Goal: Book appointment/travel/reservation

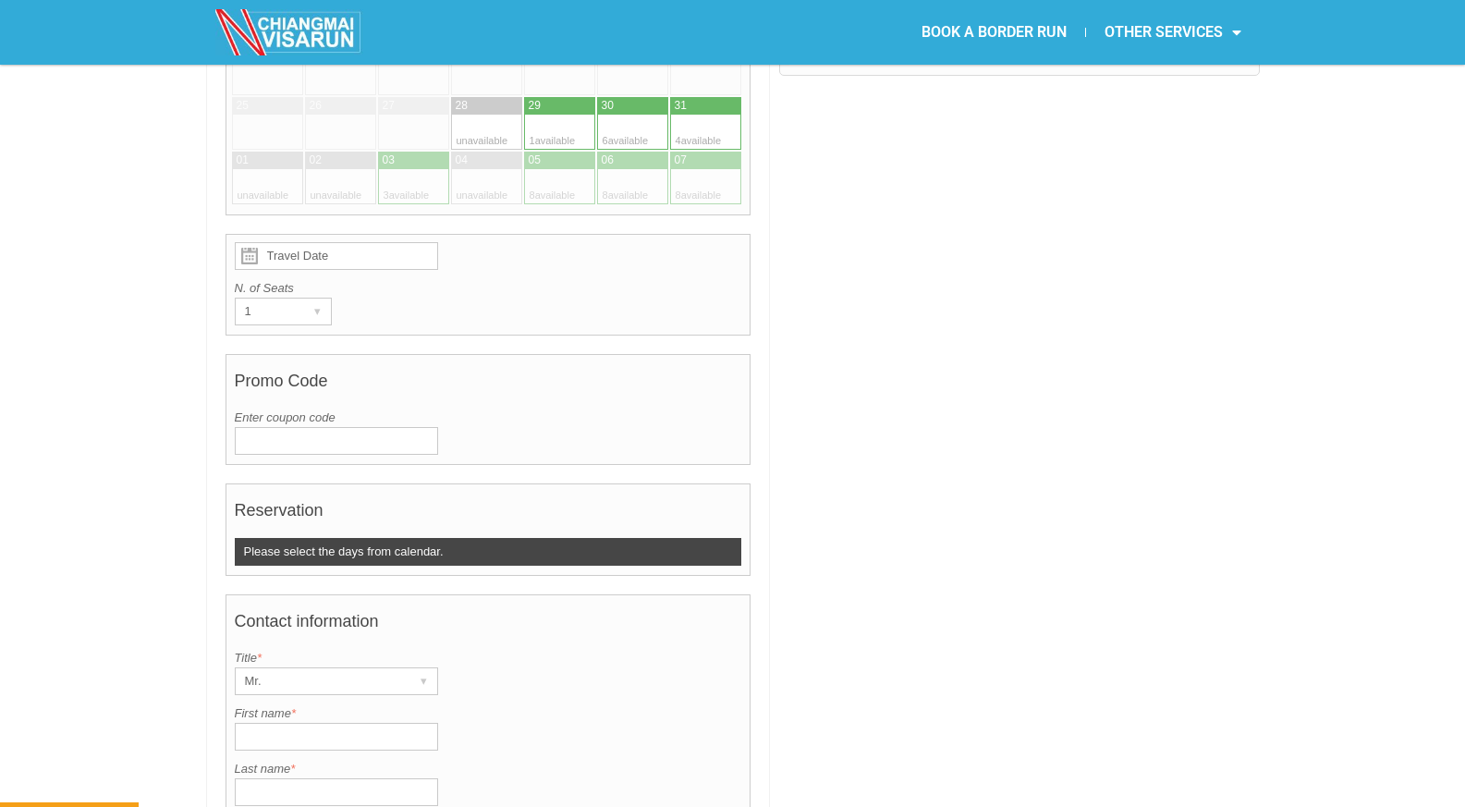
scroll to position [647, 0]
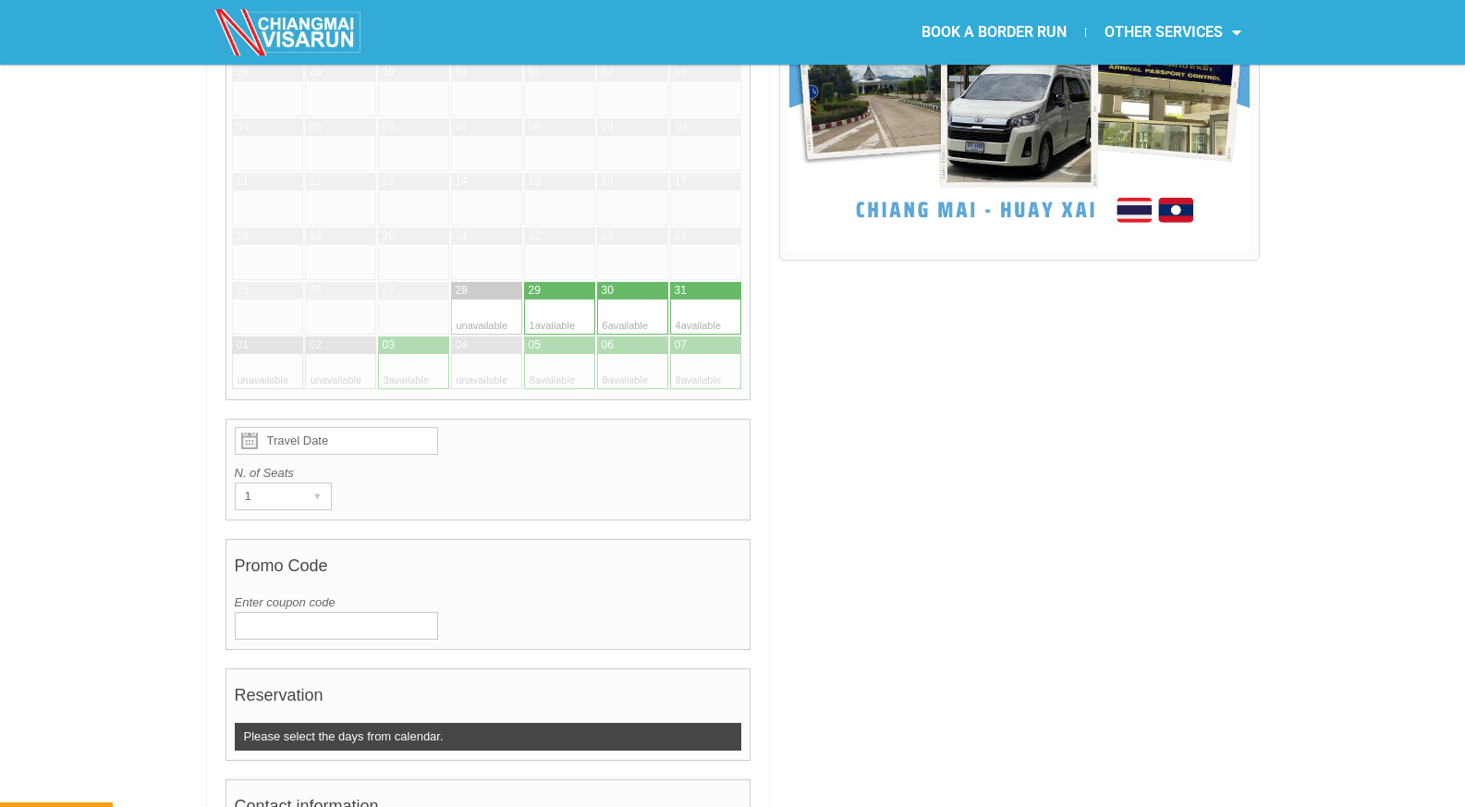
click at [343, 427] on input "Travel Date" at bounding box center [336, 441] width 203 height 28
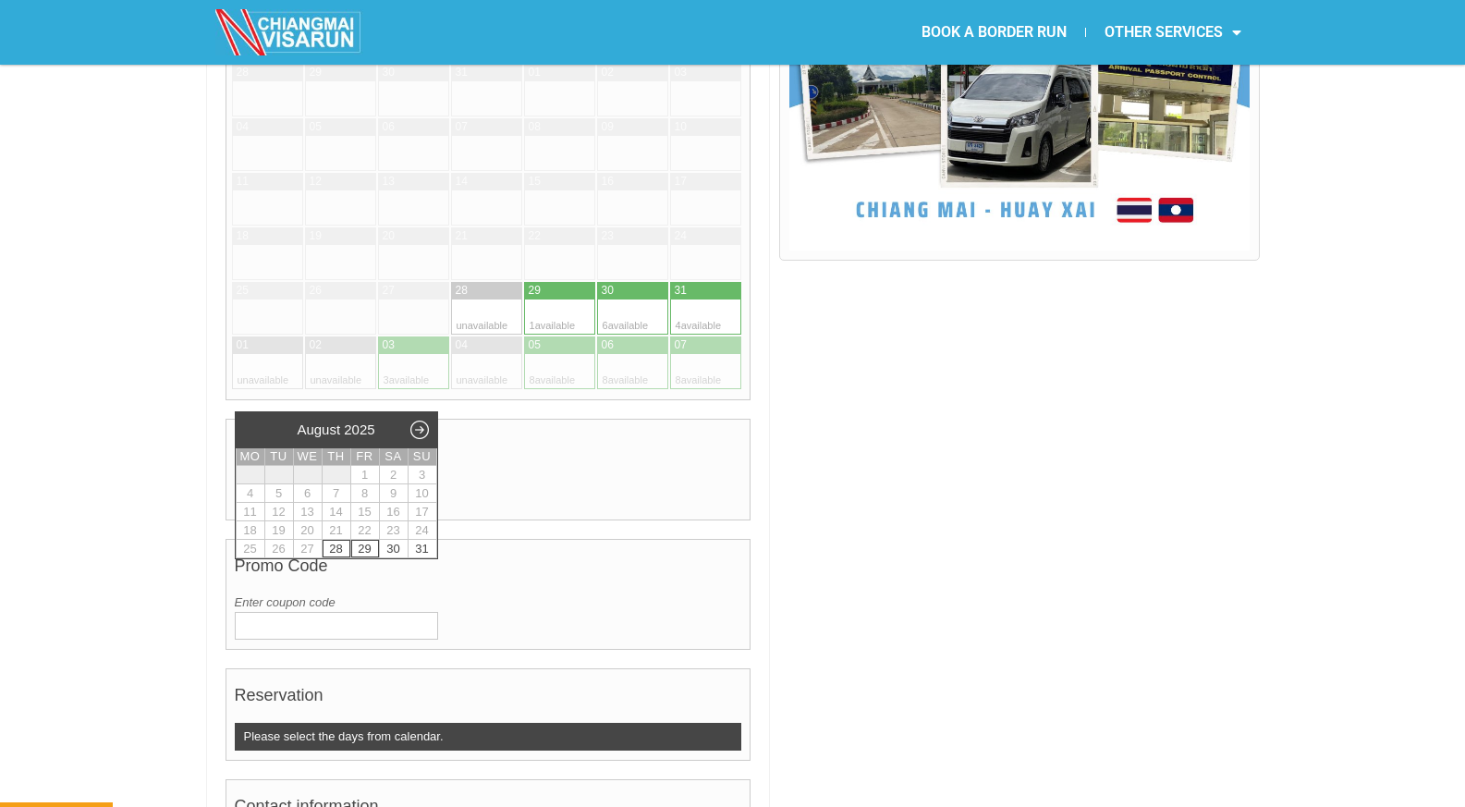
click at [357, 545] on link "29" at bounding box center [365, 549] width 28 height 18
type input "[DATE]"
radio input "true"
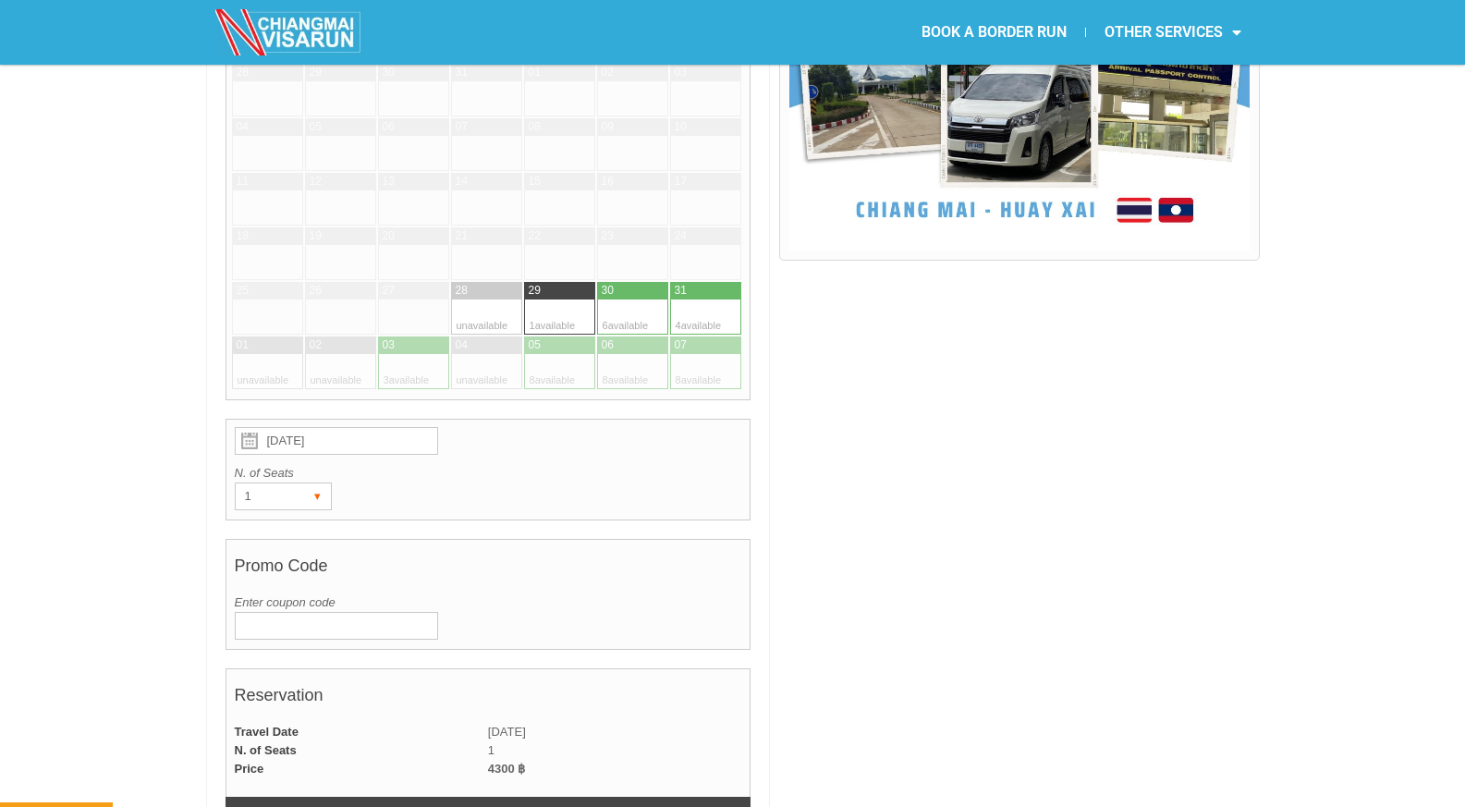
click at [311, 483] on div "▾" at bounding box center [318, 496] width 26 height 26
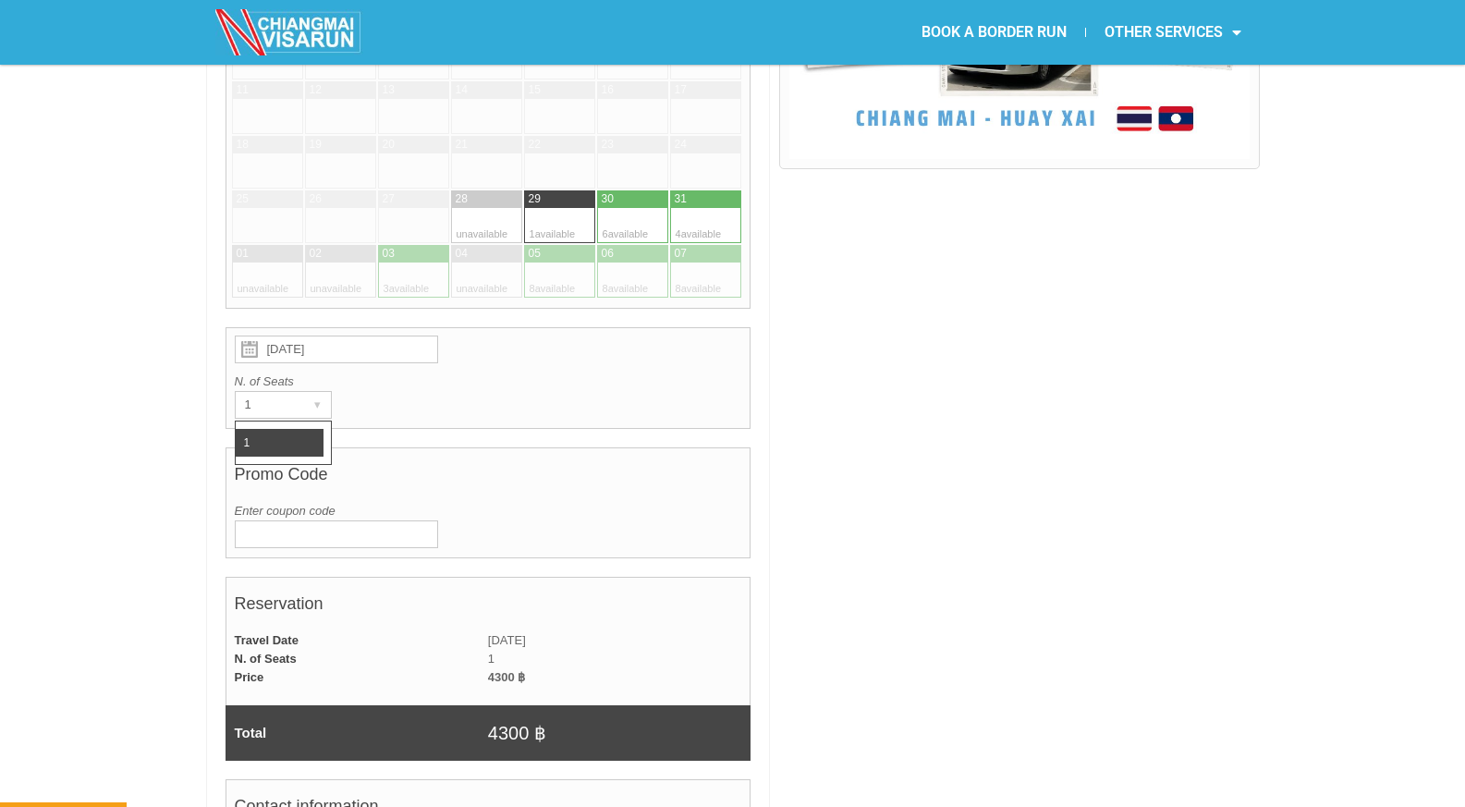
scroll to position [739, 0]
click at [284, 428] on li "1" at bounding box center [280, 442] width 88 height 28
click at [292, 519] on input "Enter coupon code" at bounding box center [336, 533] width 203 height 28
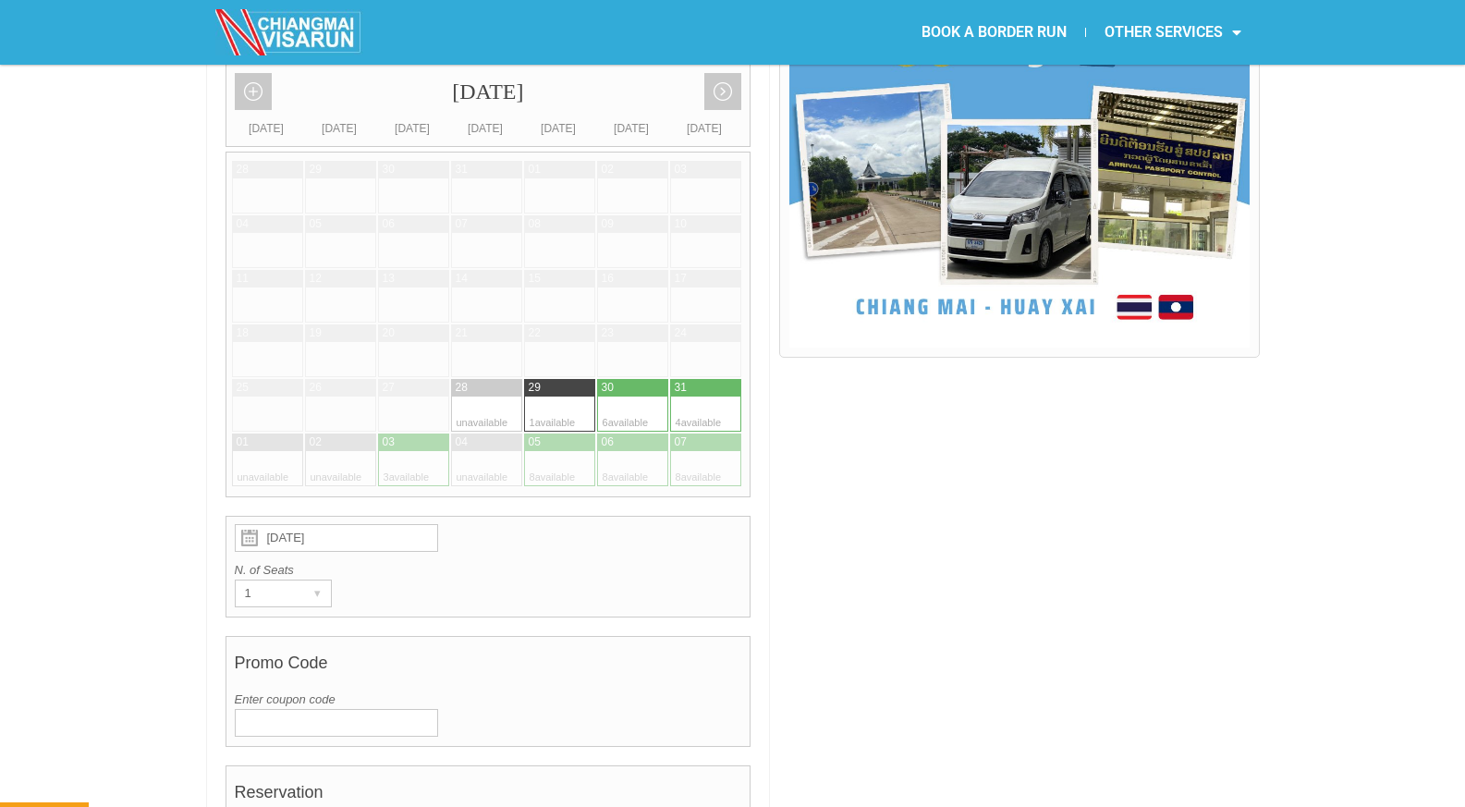
scroll to position [647, 0]
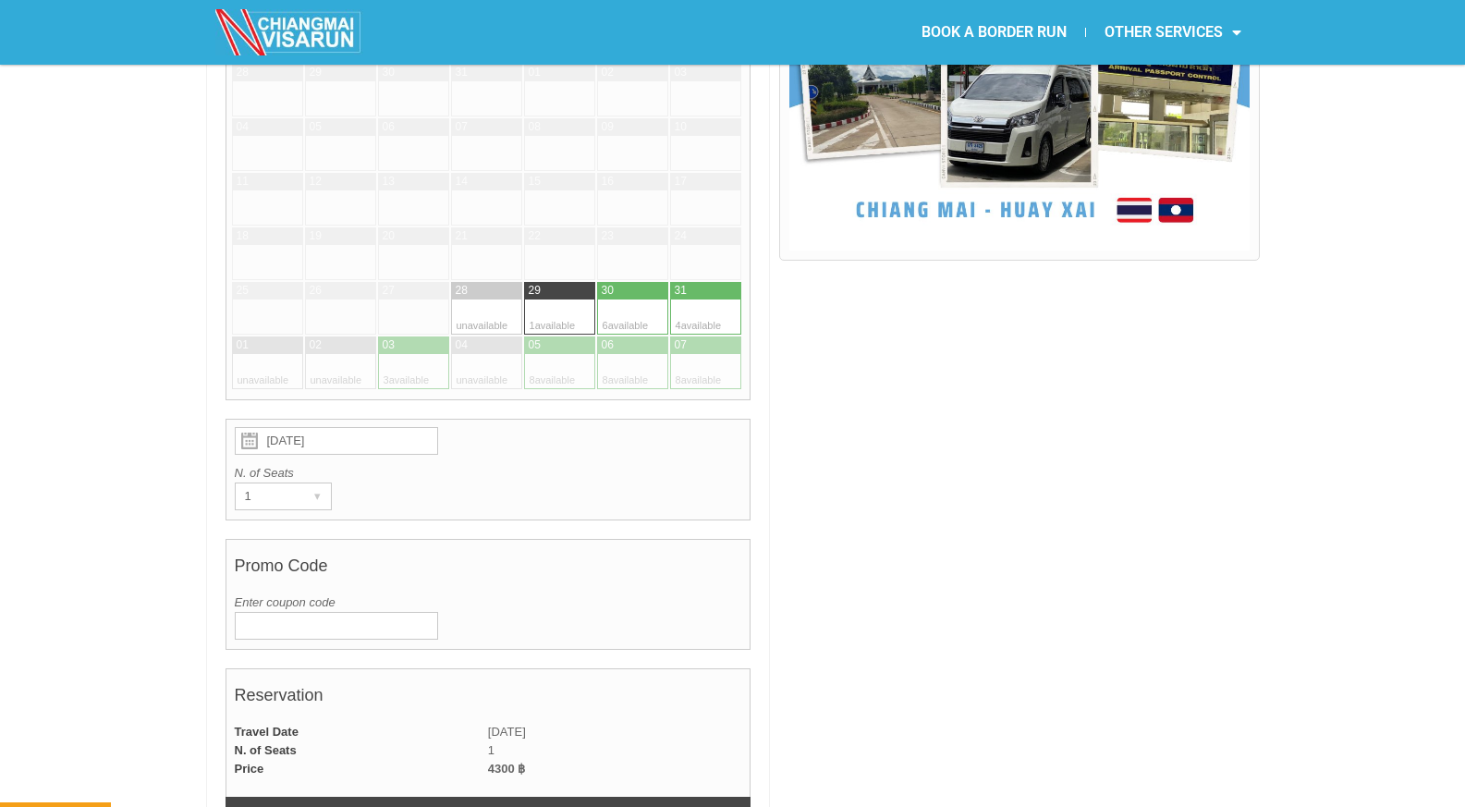
click at [349, 427] on input "[DATE]" at bounding box center [336, 441] width 203 height 28
radio input "true"
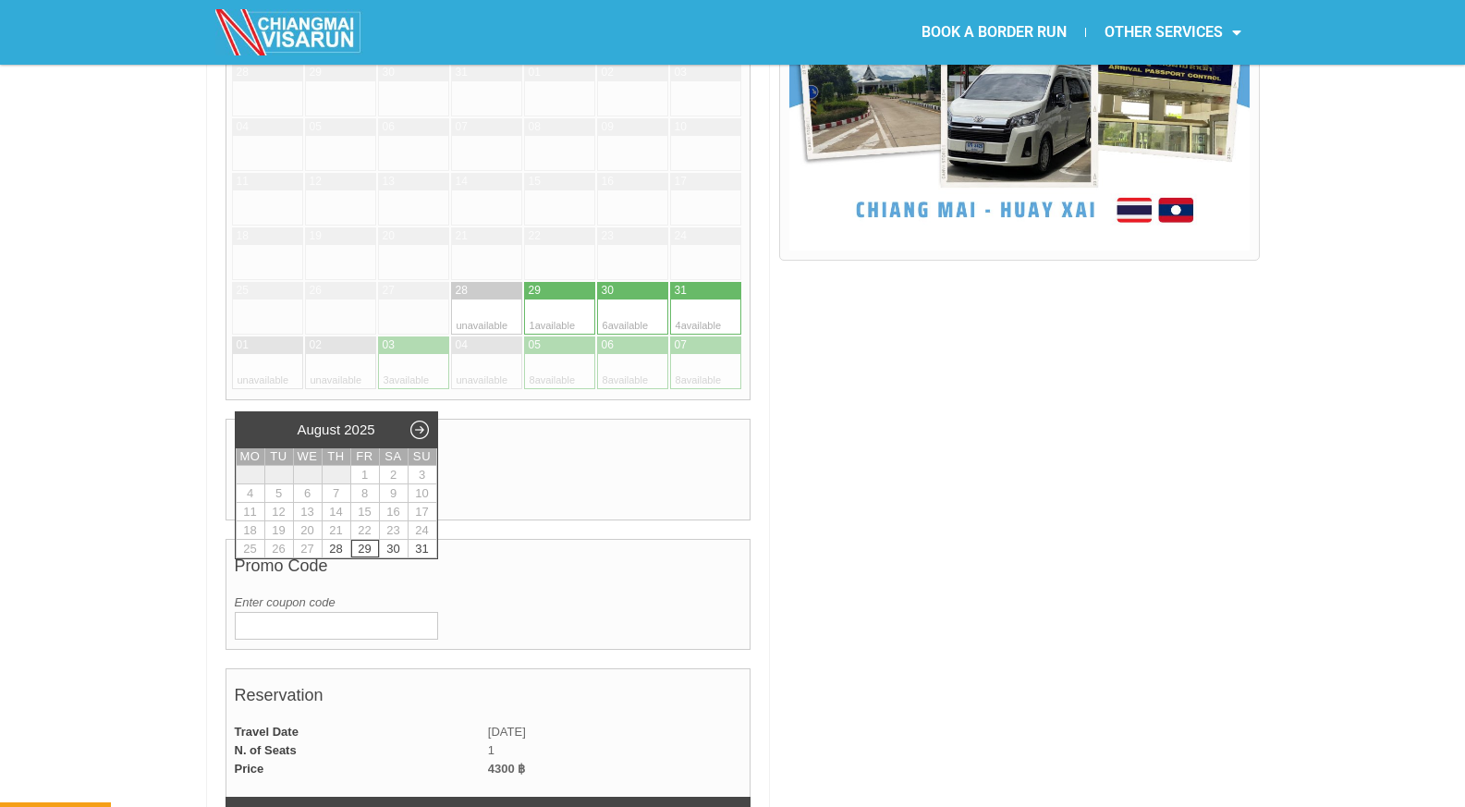
type input "Travel Date"
radio input "true"
click at [364, 549] on link "29" at bounding box center [365, 549] width 28 height 18
type input "[DATE]"
radio input "true"
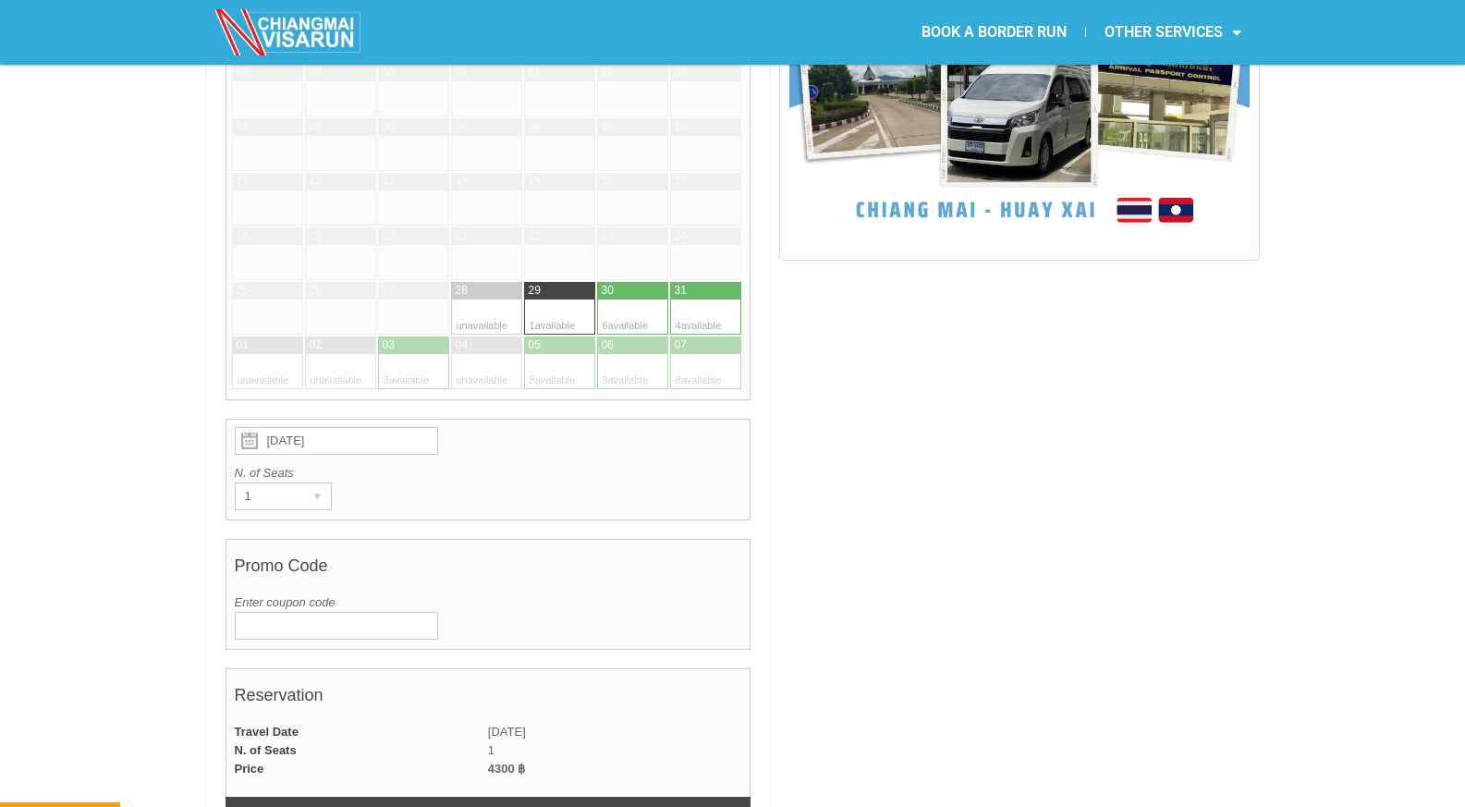
scroll to position [832, 0]
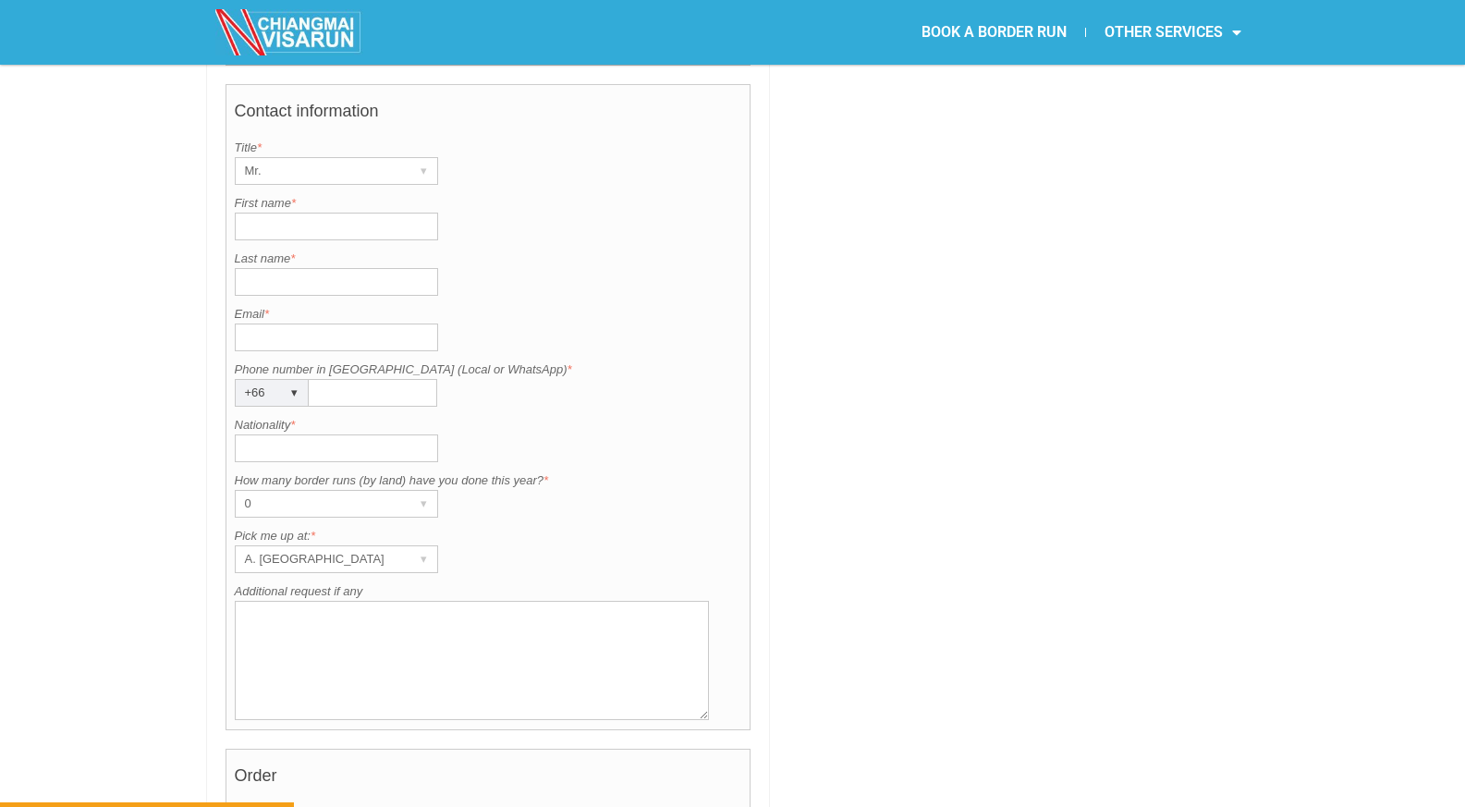
scroll to position [1712, 0]
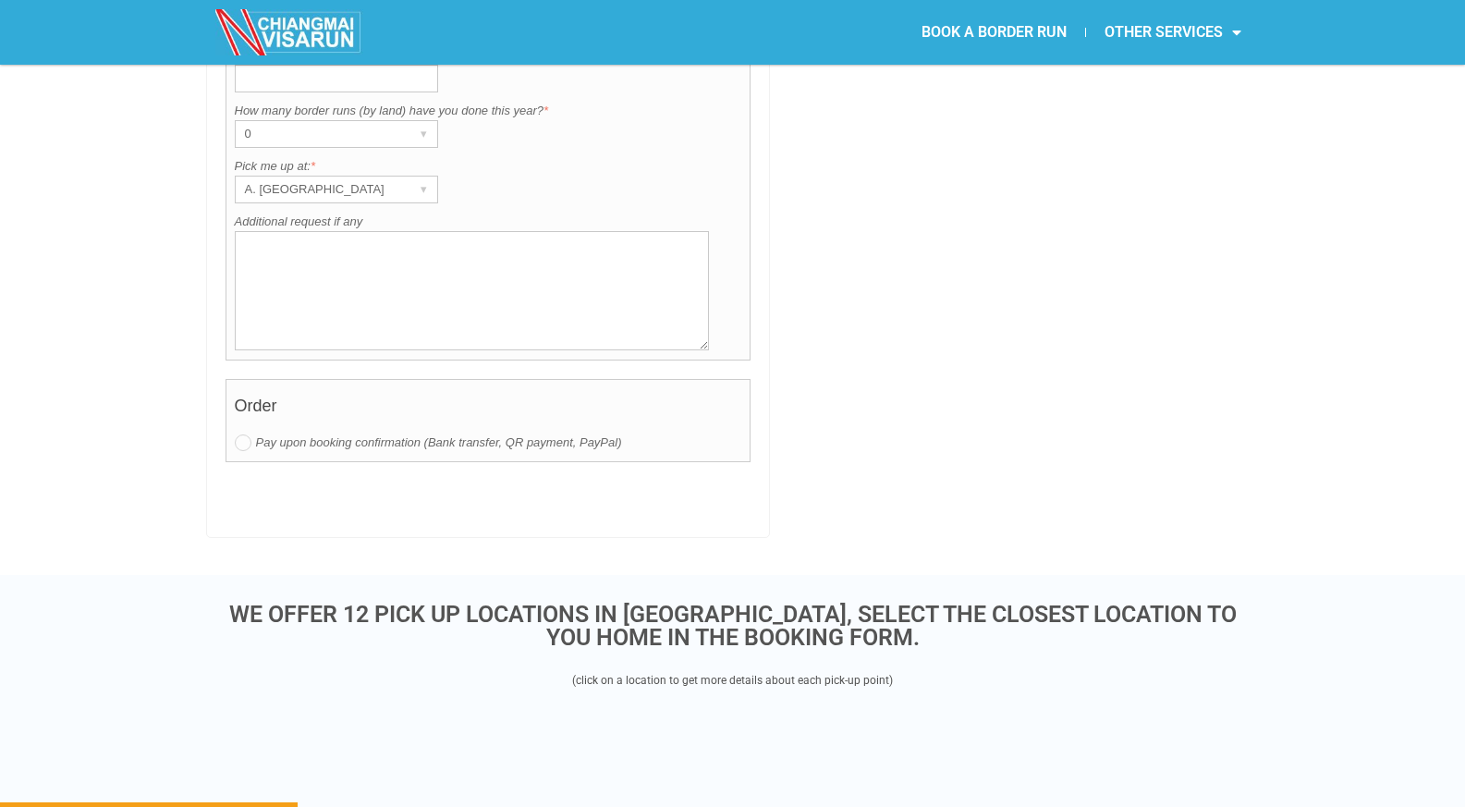
click at [366, 241] on textarea "Additional request if any" at bounding box center [472, 290] width 475 height 119
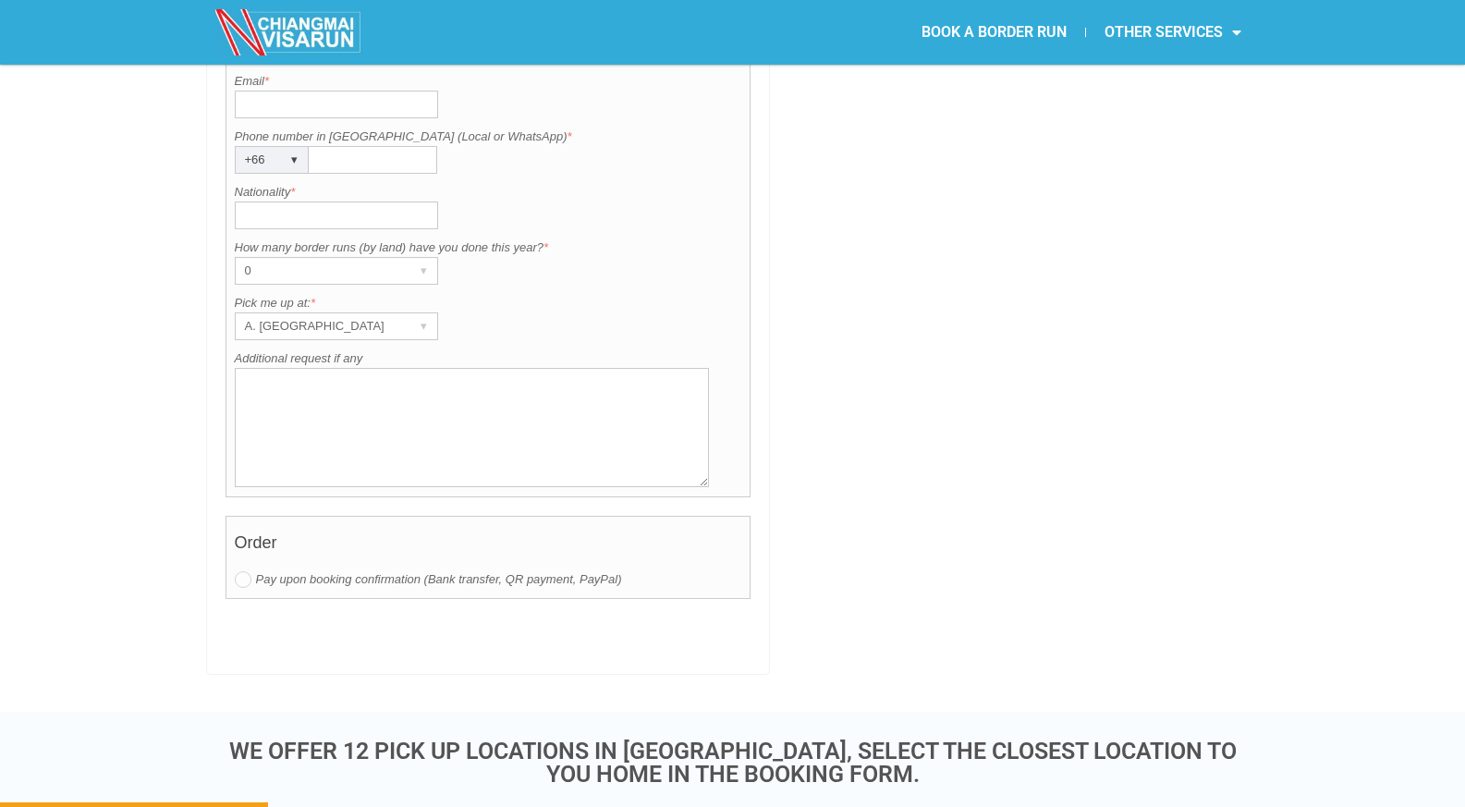
scroll to position [1527, 0]
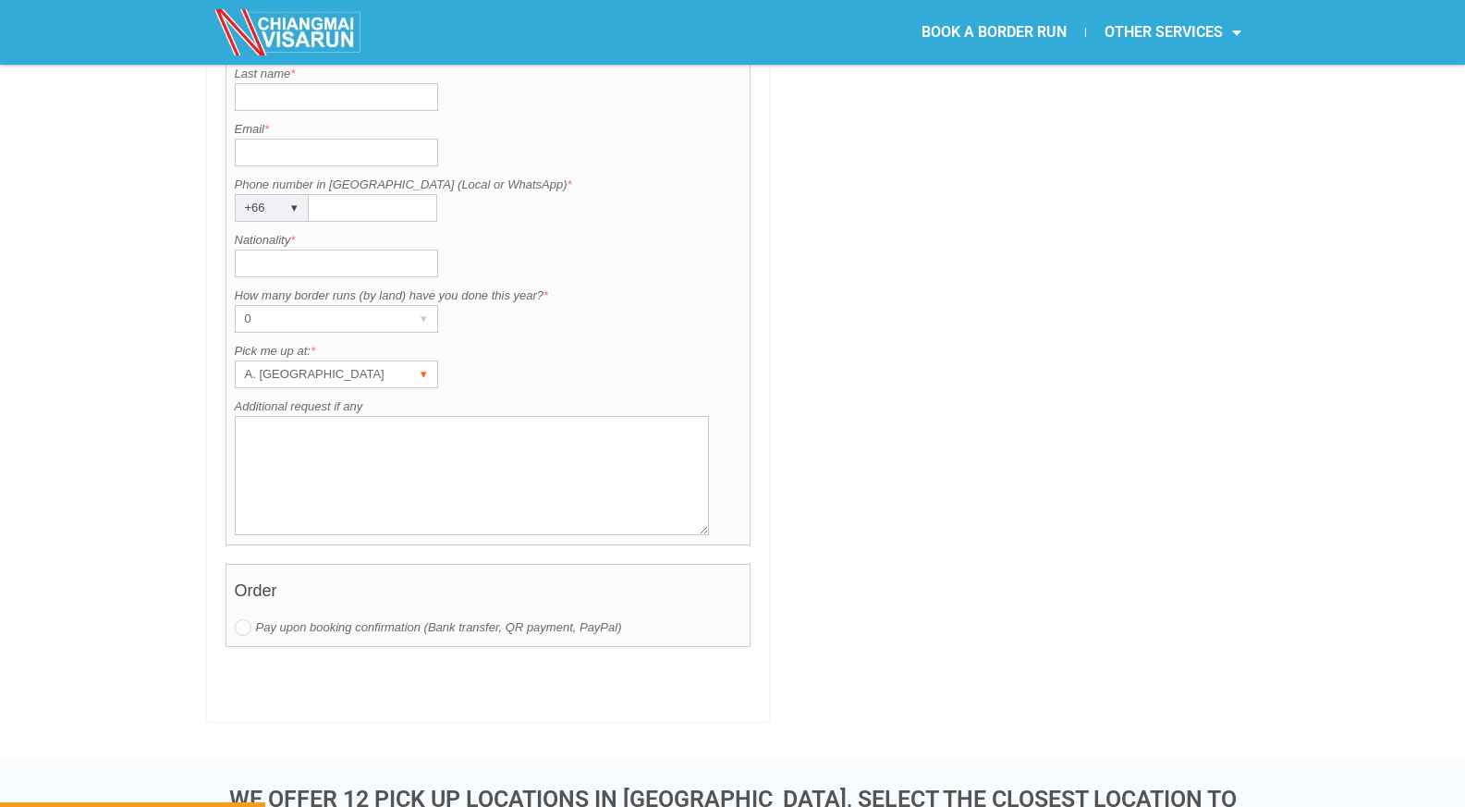
click at [379, 361] on div "A. [GEOGRAPHIC_DATA]" at bounding box center [319, 374] width 166 height 26
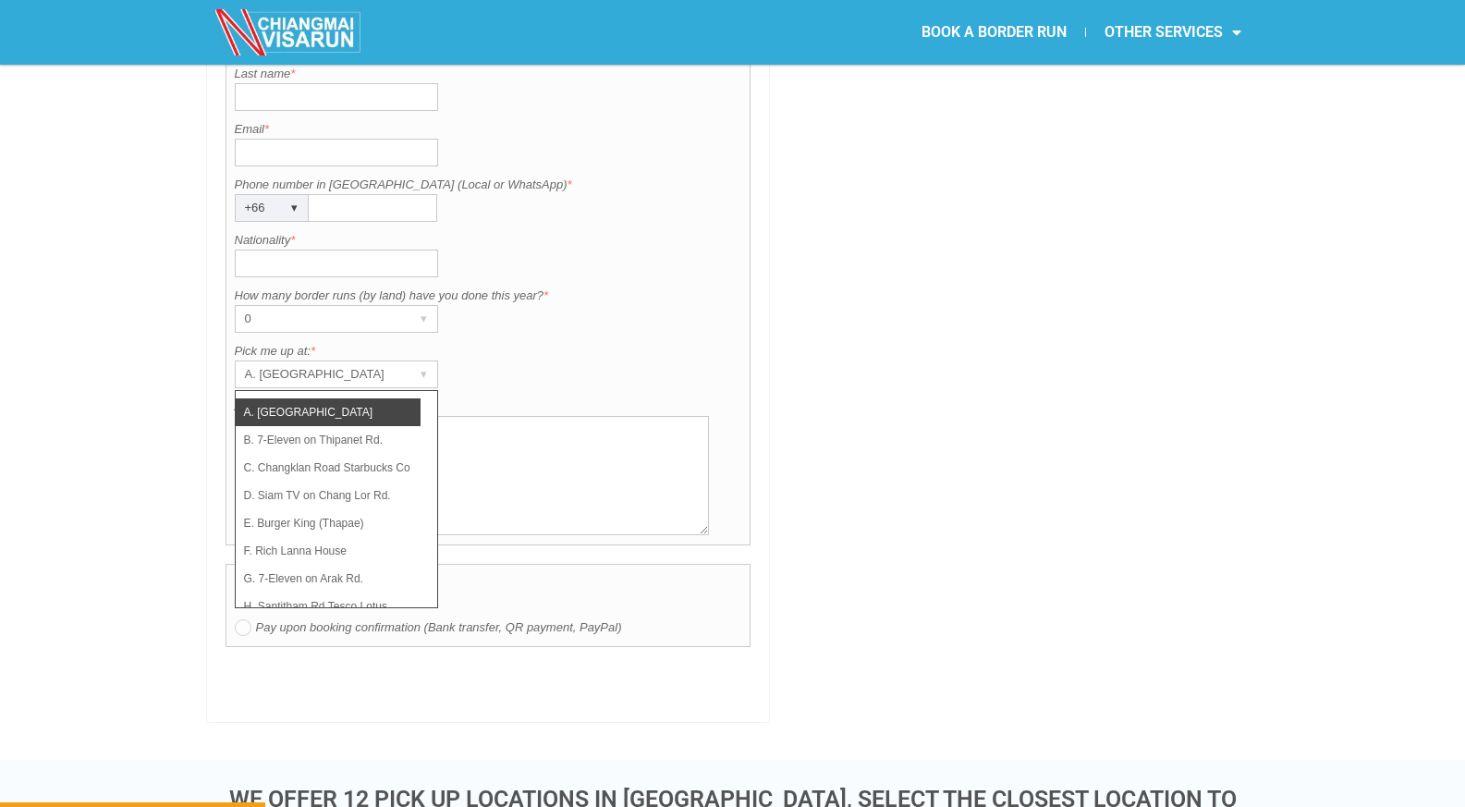
click at [336, 398] on li "A. [GEOGRAPHIC_DATA]" at bounding box center [328, 412] width 185 height 28
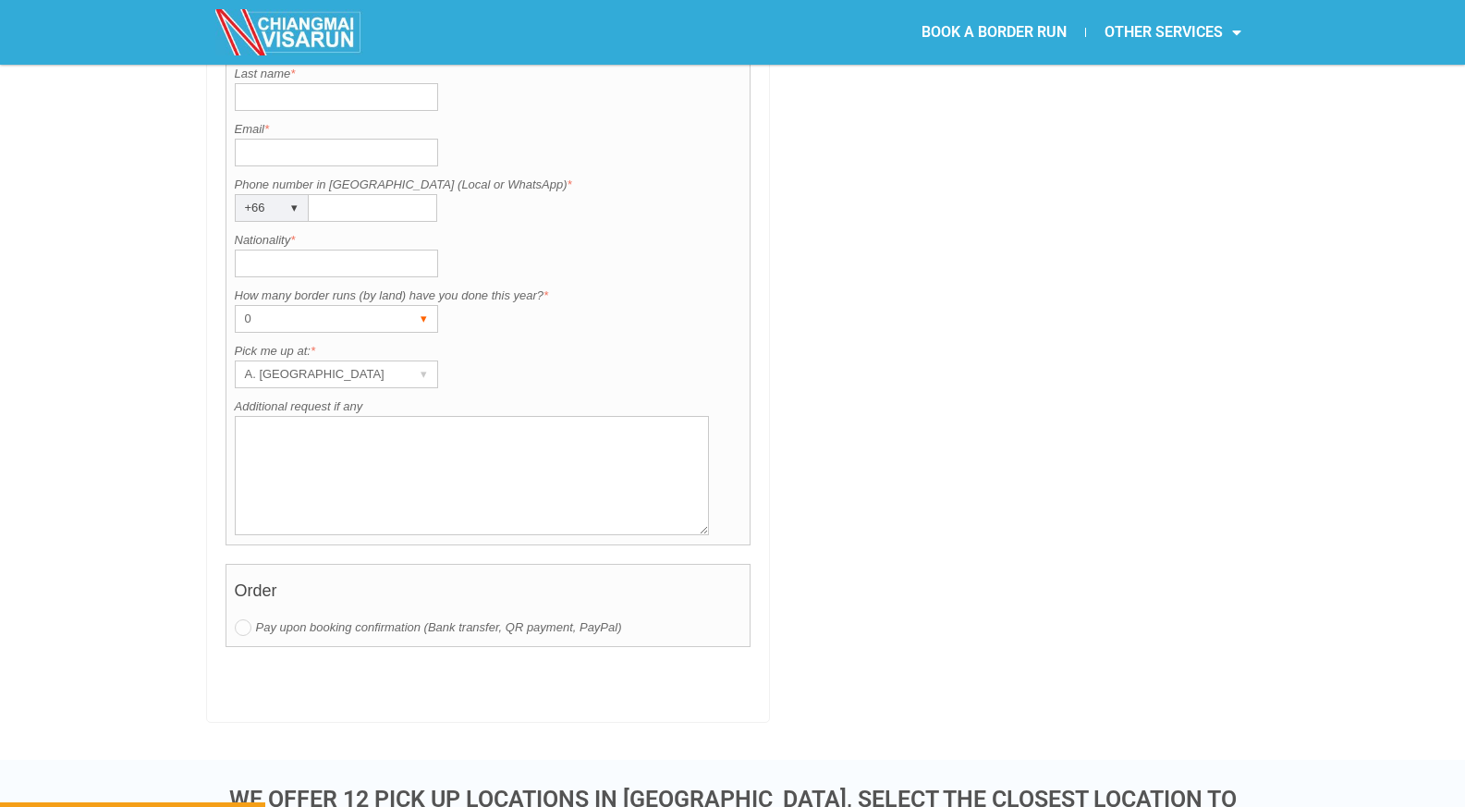
click at [319, 306] on div "0" at bounding box center [319, 319] width 166 height 26
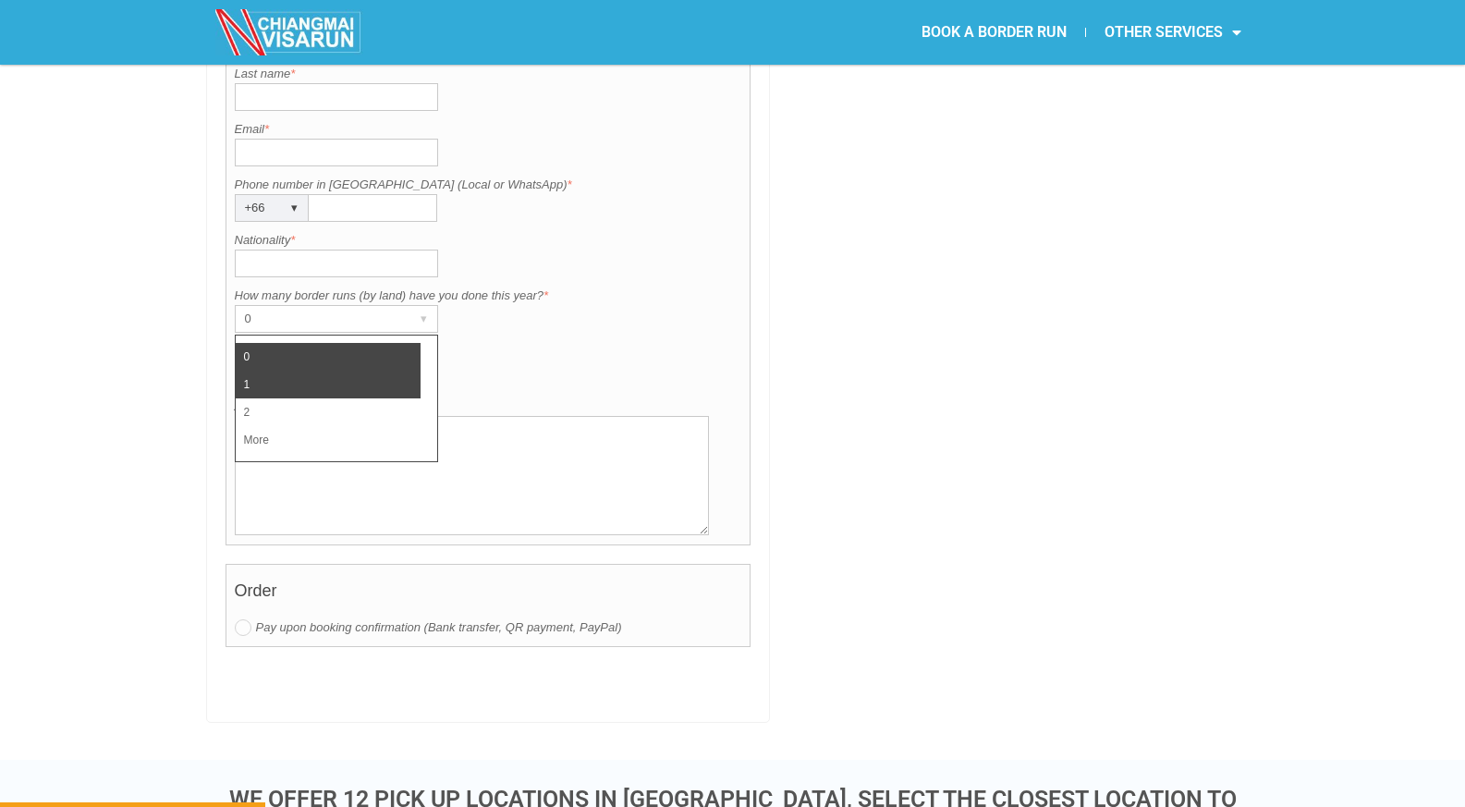
click at [267, 371] on li "1" at bounding box center [328, 385] width 185 height 28
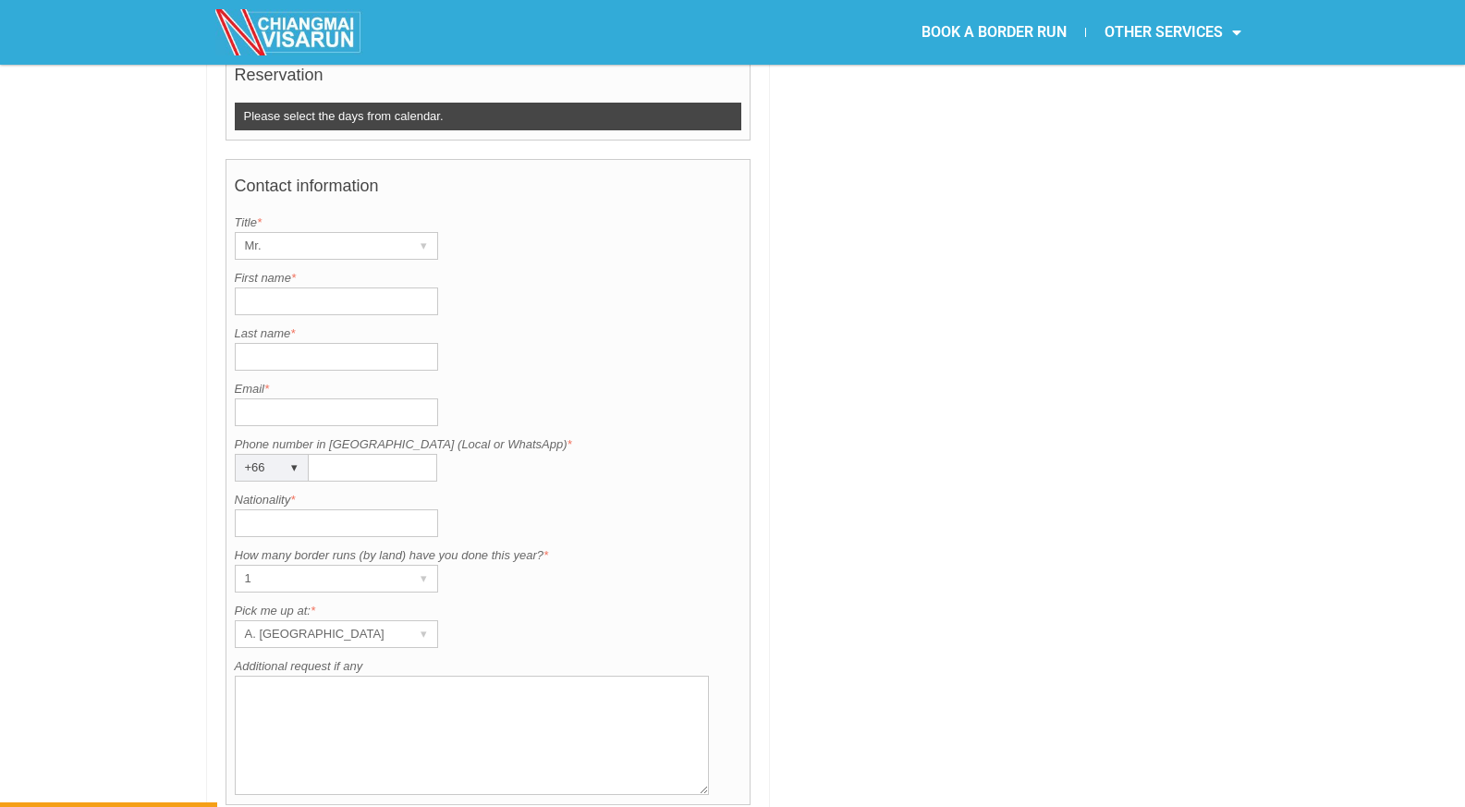
scroll to position [1250, 0]
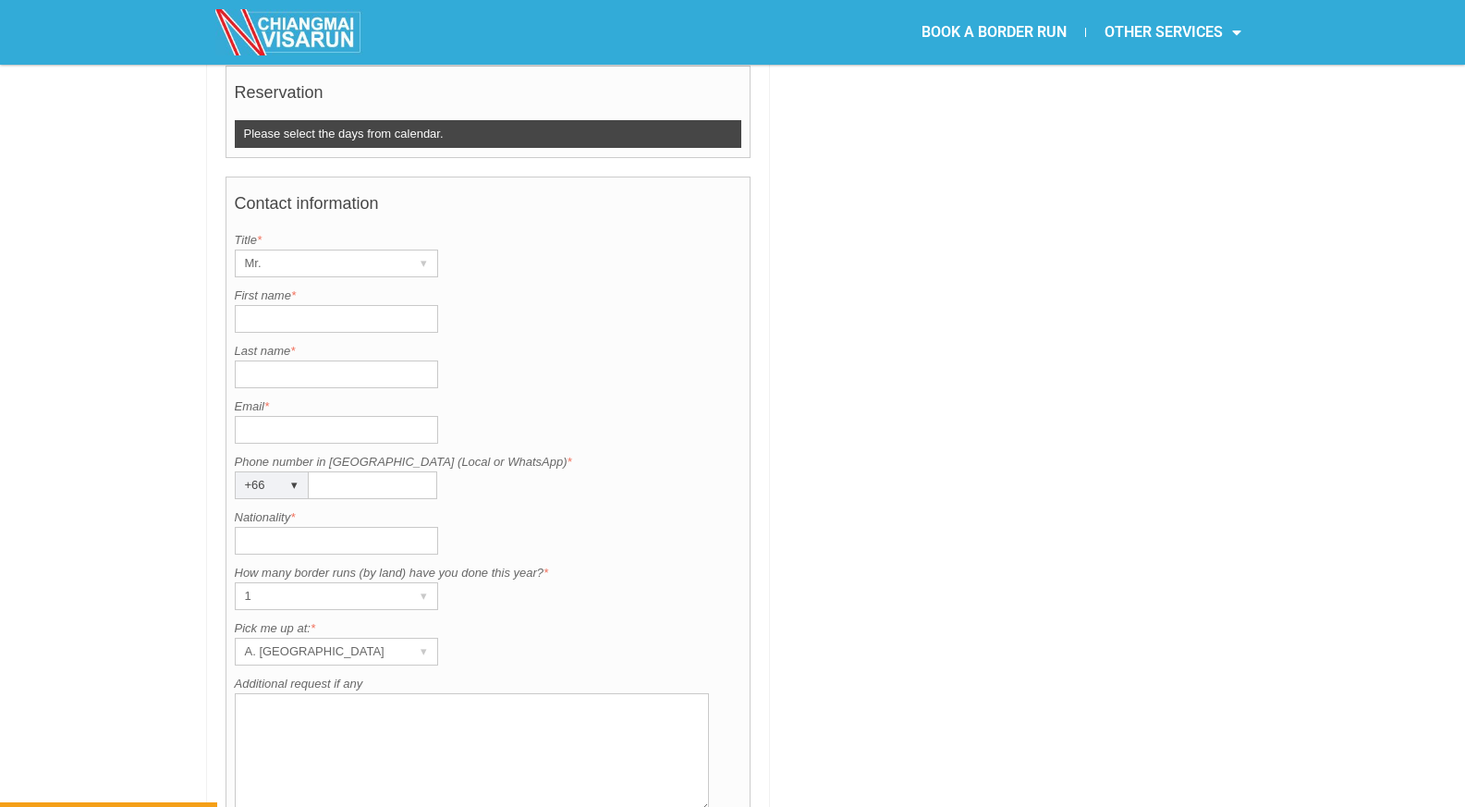
click at [296, 527] on input "Nationality *" at bounding box center [336, 541] width 203 height 28
type input "Kazakh"
click at [313, 416] on input "Email *" at bounding box center [336, 430] width 203 height 28
click at [295, 472] on div "▾" at bounding box center [295, 485] width 26 height 26
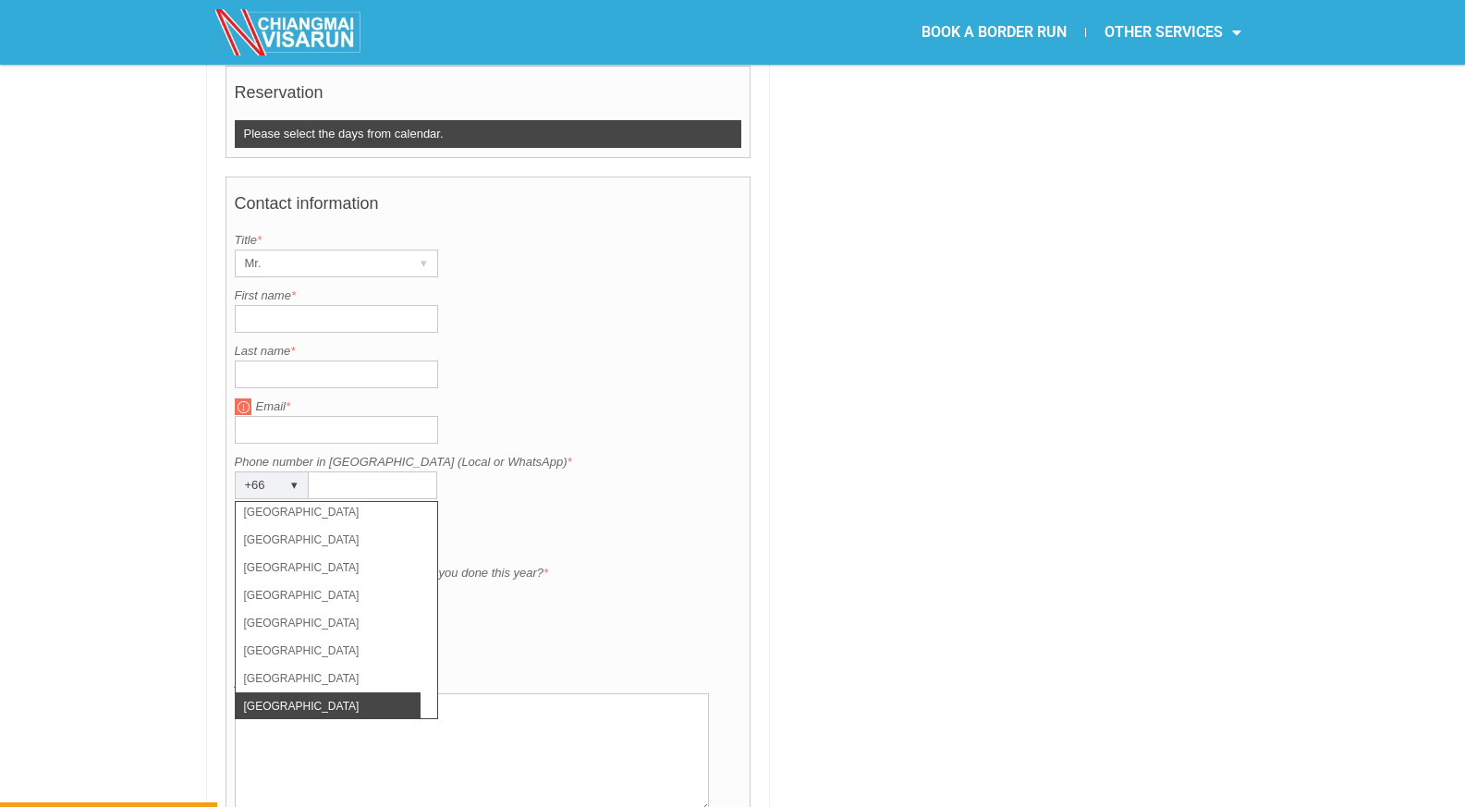
scroll to position [5424, 0]
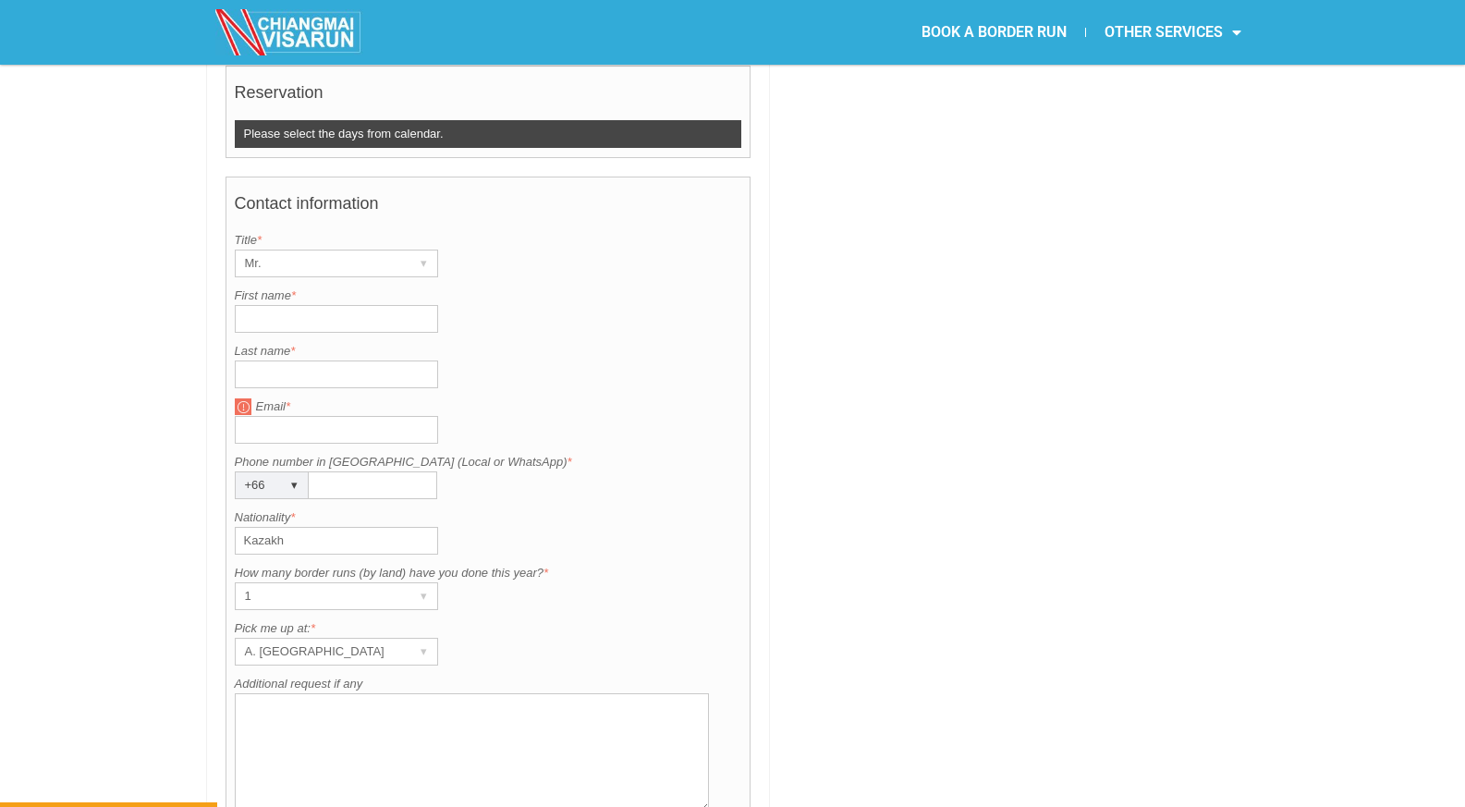
click at [869, 336] on div at bounding box center [1019, 126] width 480 height 1748
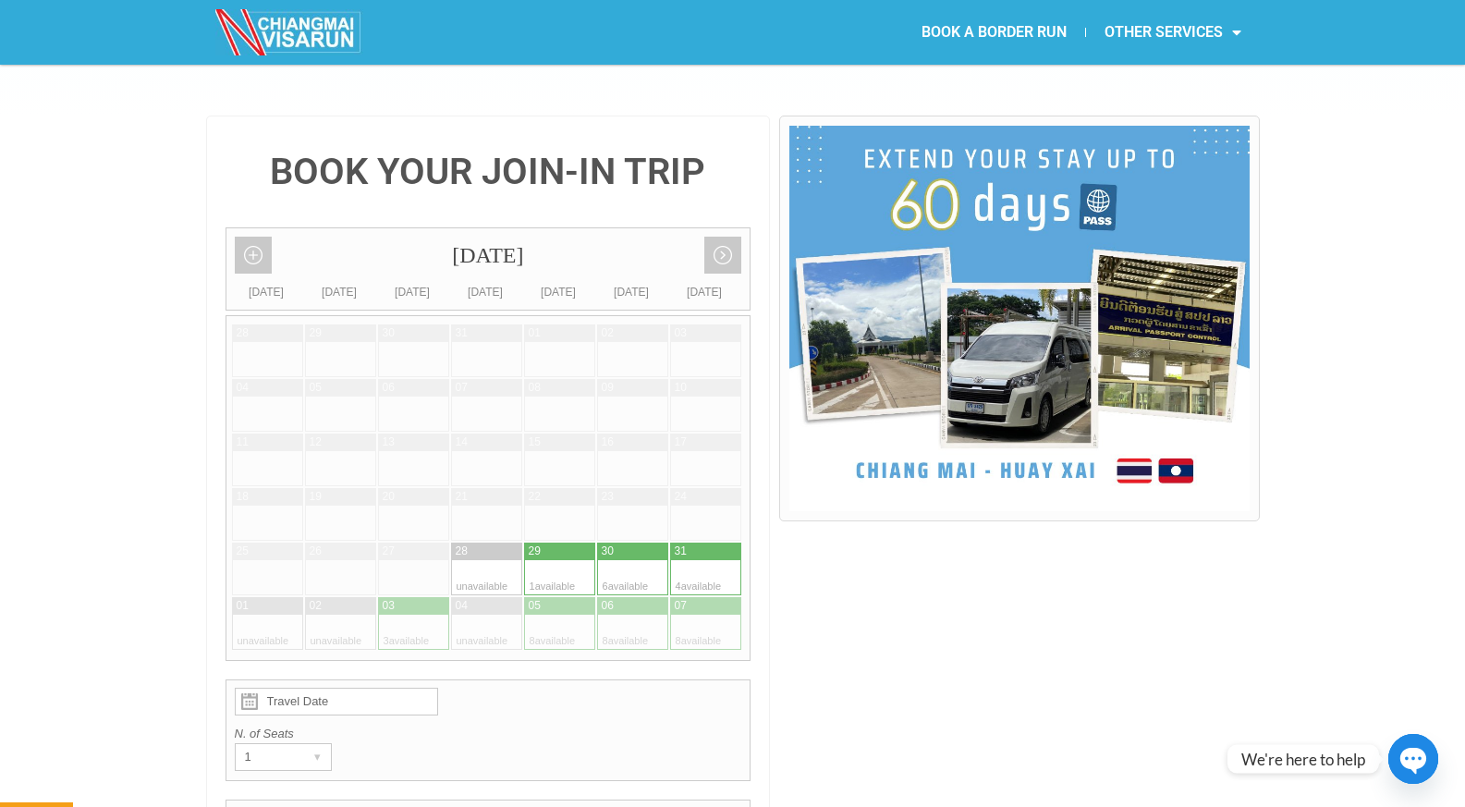
scroll to position [325, 0]
